Goal: Information Seeking & Learning: Find specific fact

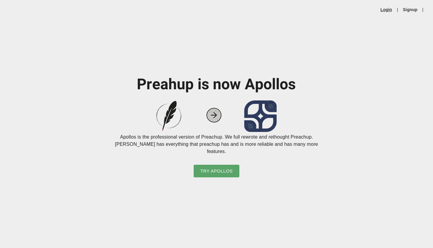
click at [386, 11] on link "Login" at bounding box center [386, 10] width 12 height 6
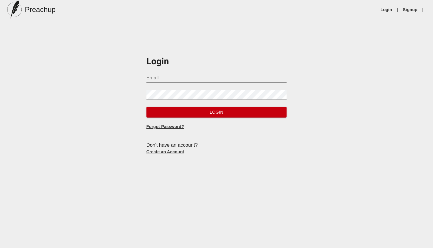
click at [228, 74] on input "Email" at bounding box center [216, 78] width 140 height 10
type input "[EMAIL_ADDRESS][DOMAIN_NAME]"
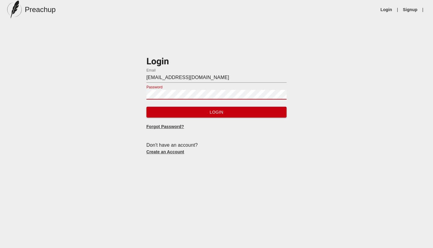
click at [146, 107] on button "Login" at bounding box center [216, 112] width 140 height 11
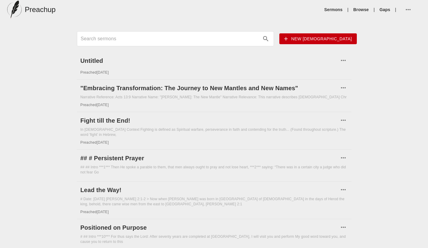
click at [259, 40] on input "Search sermons" at bounding box center [170, 39] width 179 height 10
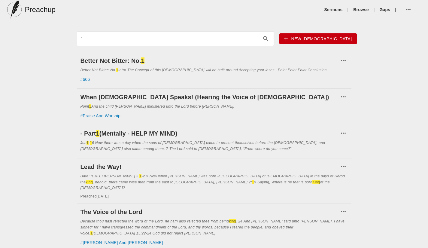
type input "1"
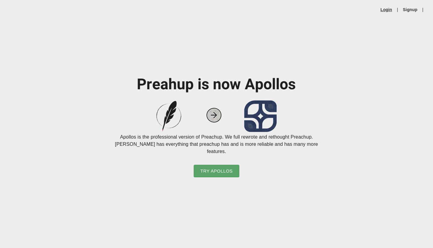
click at [386, 11] on link "Login" at bounding box center [386, 10] width 12 height 6
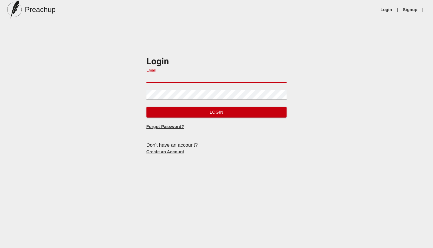
click at [209, 77] on input "Email" at bounding box center [216, 78] width 140 height 10
type input "[EMAIL_ADDRESS][DOMAIN_NAME]"
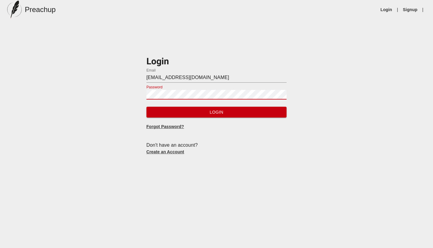
click at [146, 107] on button "Login" at bounding box center [216, 112] width 140 height 11
